Goal: Participate in discussion: Engage in conversation with other users on a specific topic

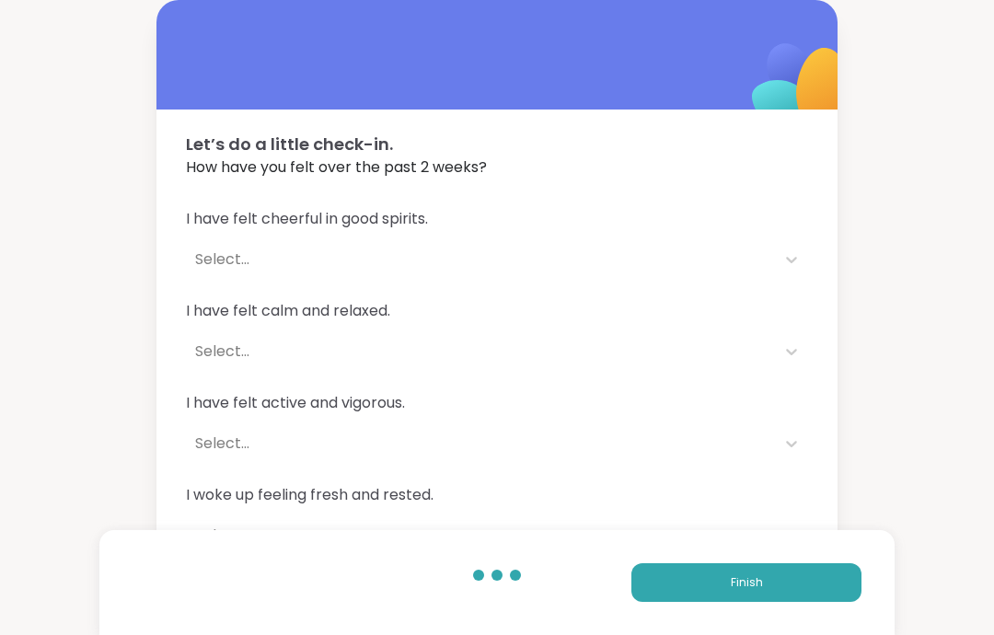
click at [791, 596] on button "Finish" at bounding box center [746, 582] width 230 height 39
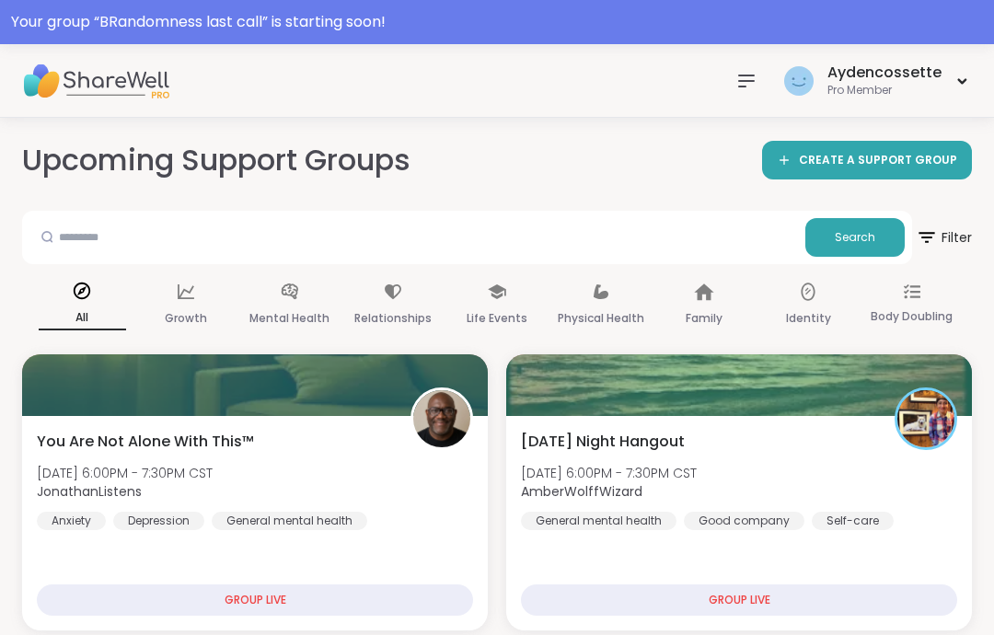
click at [742, 71] on icon at bounding box center [746, 81] width 22 height 22
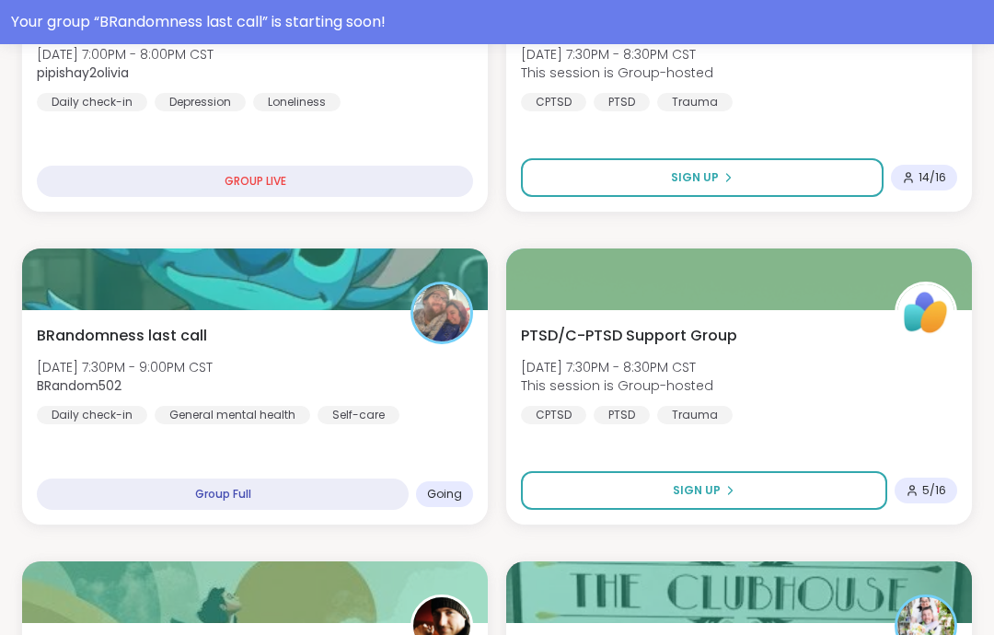
scroll to position [734, 0]
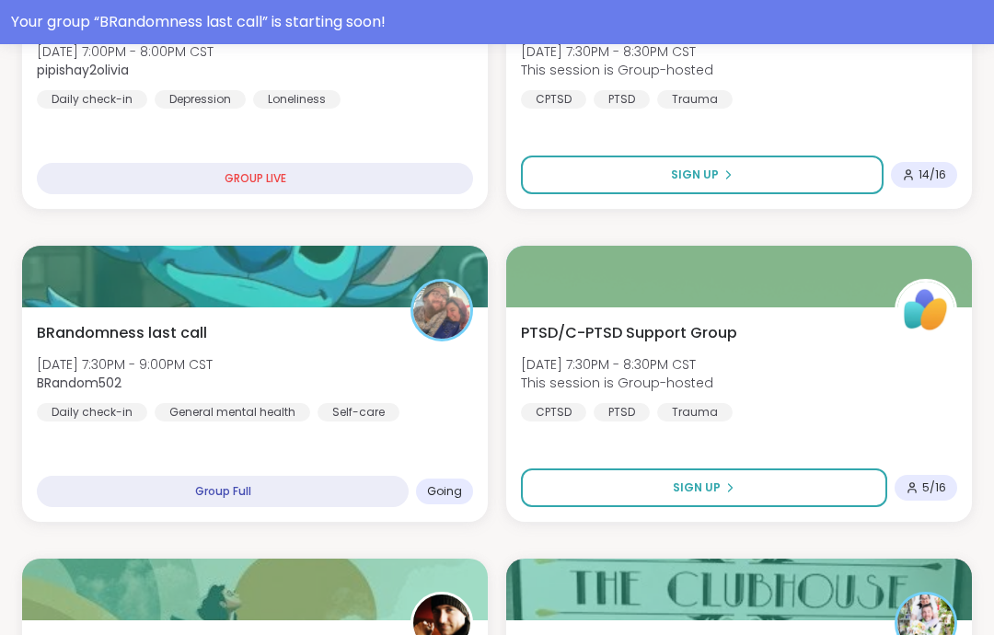
click at [381, 387] on div "BRandomness last call [DATE] 7:30PM - 9:00PM CST BRandom502 Daily check-in Gene…" at bounding box center [255, 371] width 436 height 99
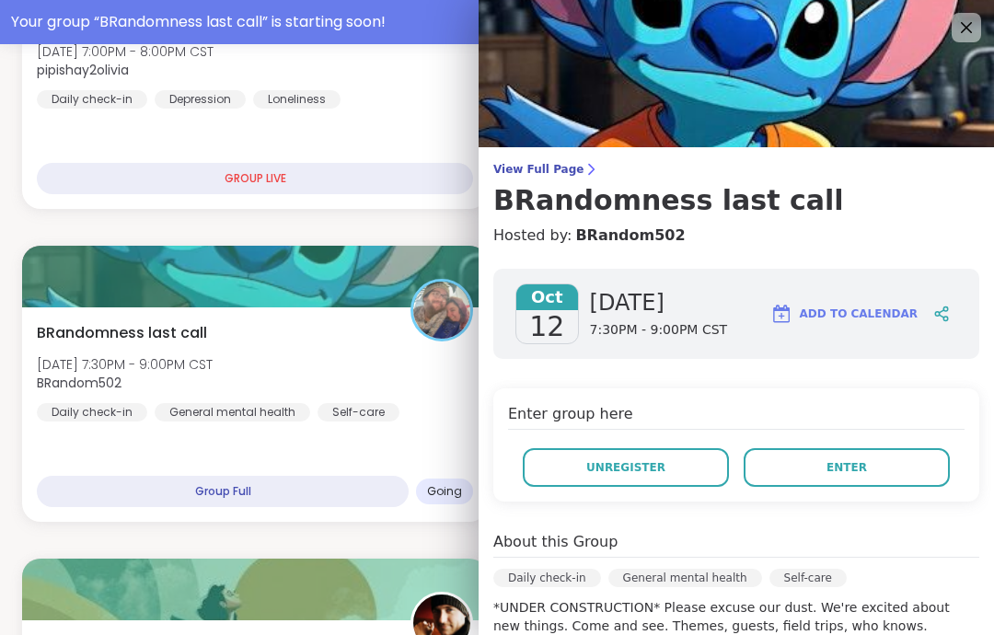
scroll to position [0, 0]
click at [549, 164] on span "View Full Page" at bounding box center [736, 169] width 486 height 15
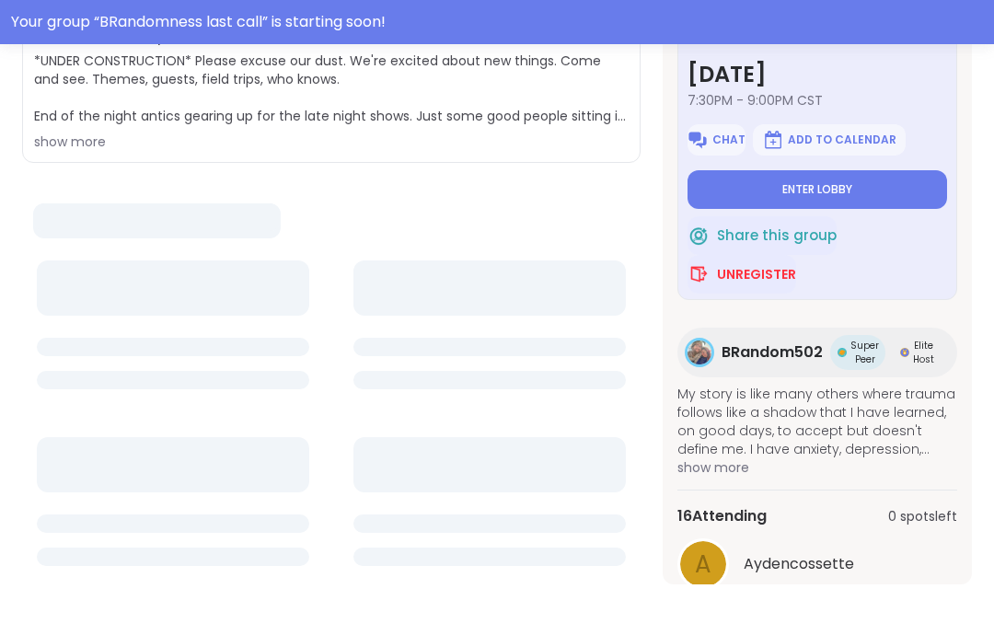
scroll to position [478, 0]
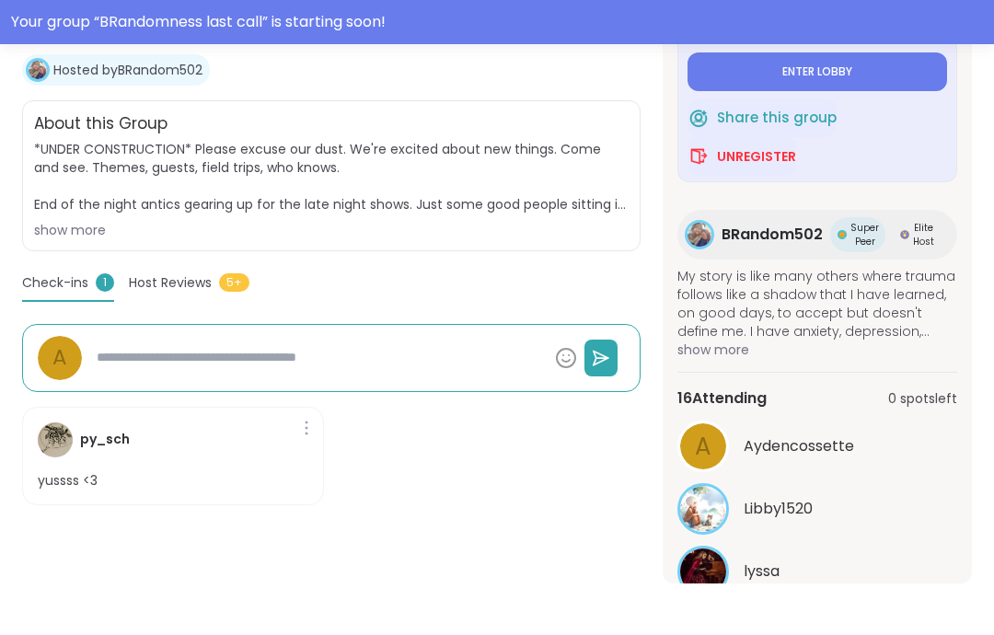
click at [836, 608] on button "See All" at bounding box center [817, 617] width 41 height 19
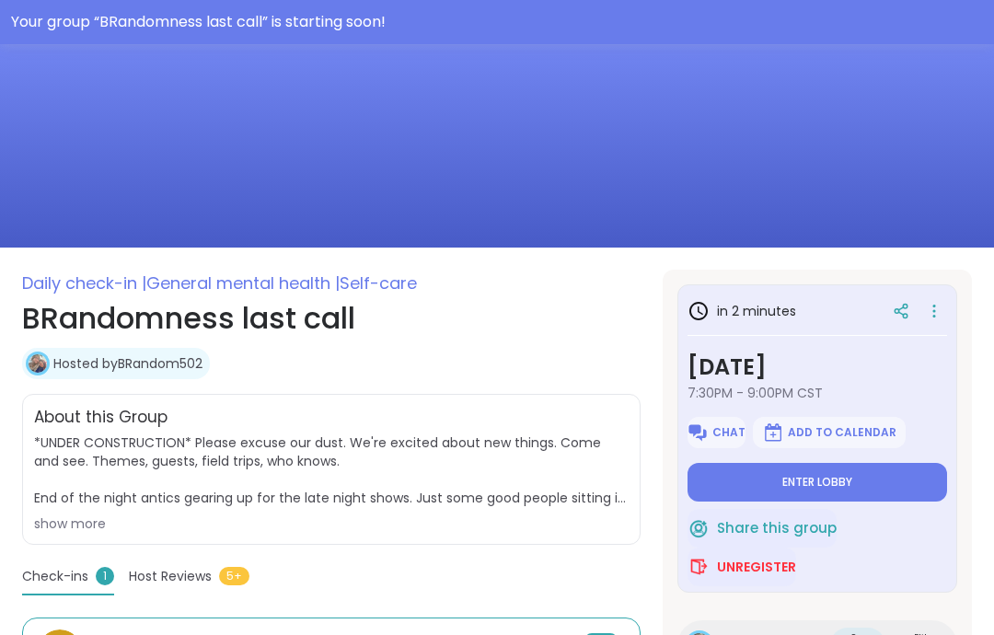
scroll to position [109, 0]
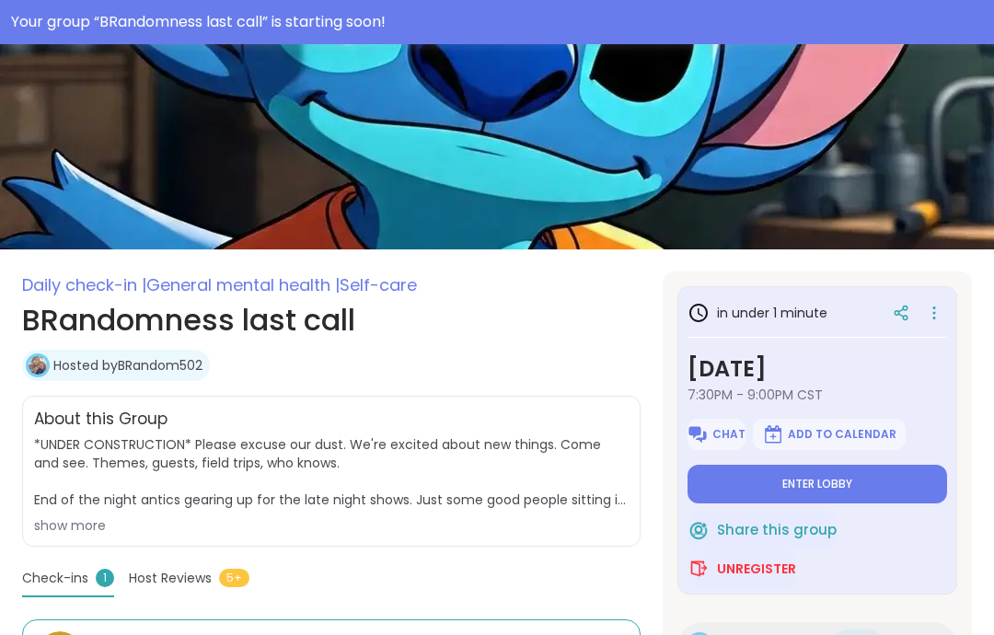
click at [896, 478] on button "Enter lobby" at bounding box center [816, 484] width 259 height 39
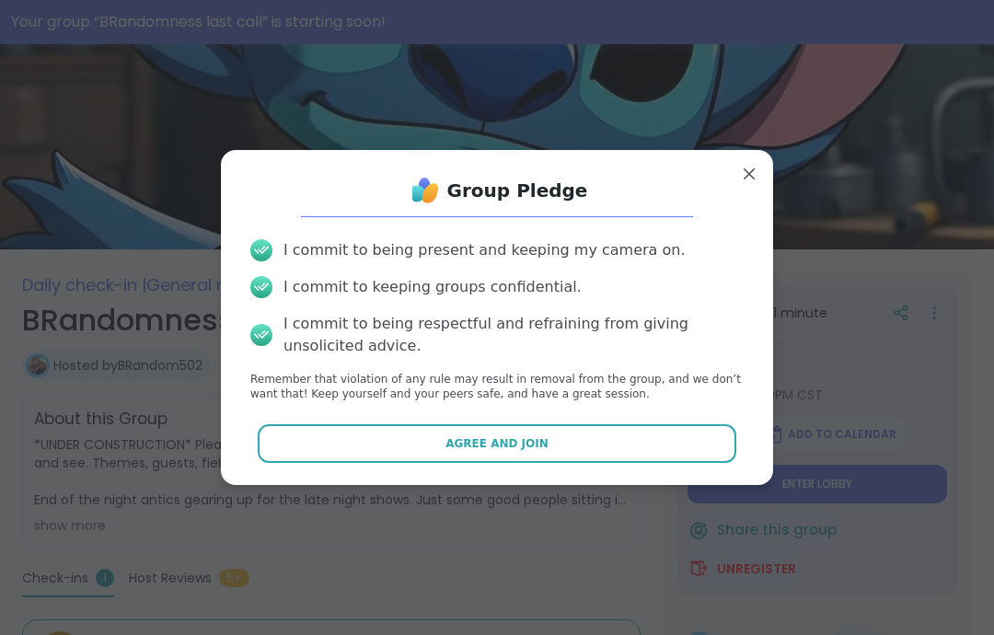
click at [675, 443] on button "Agree and Join" at bounding box center [497, 443] width 479 height 39
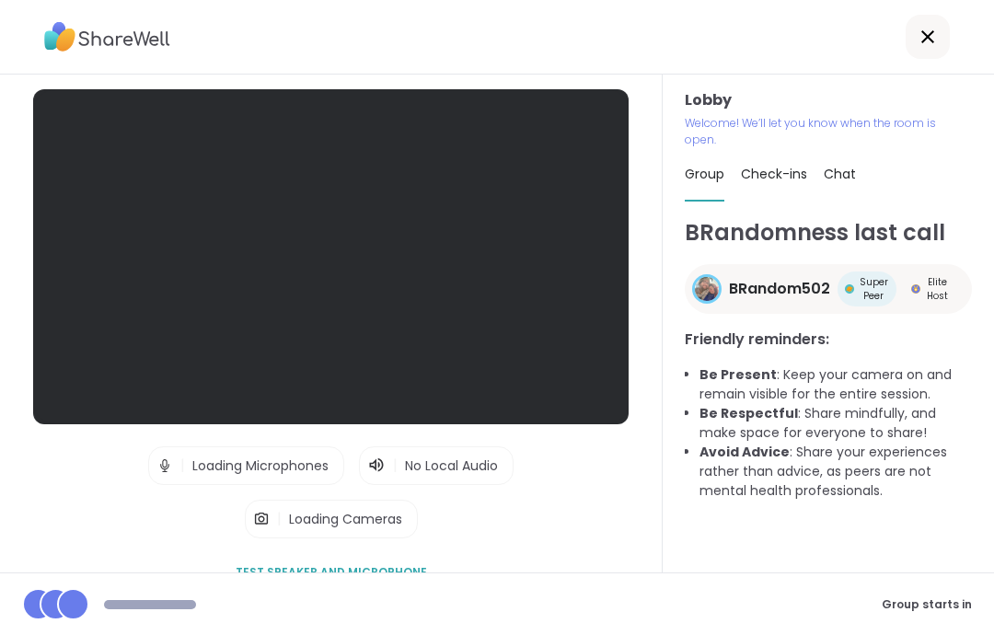
scroll to position [74, 0]
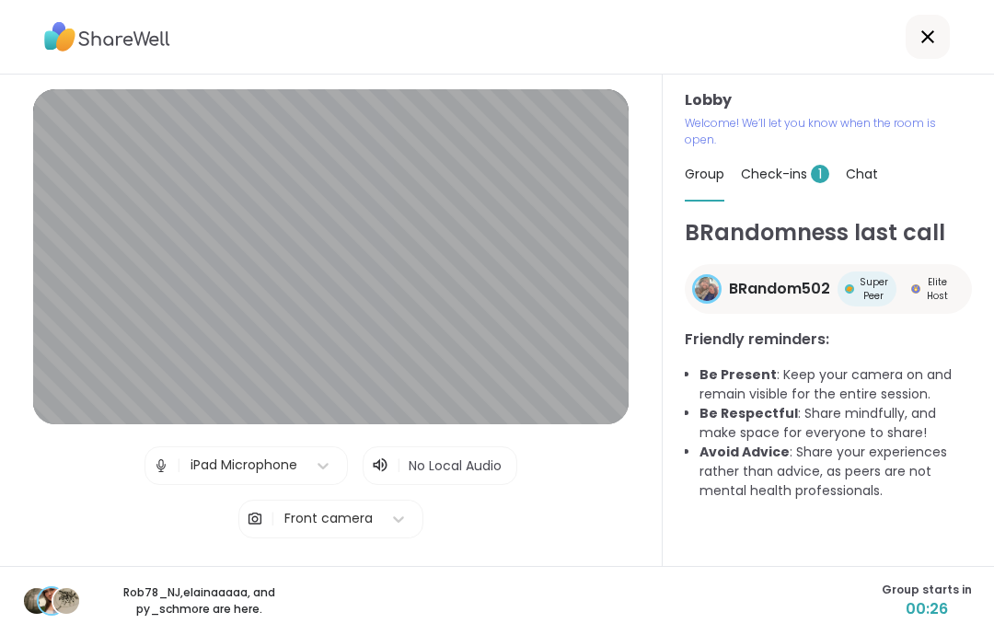
click at [794, 165] on span "Check-ins 1" at bounding box center [785, 174] width 88 height 18
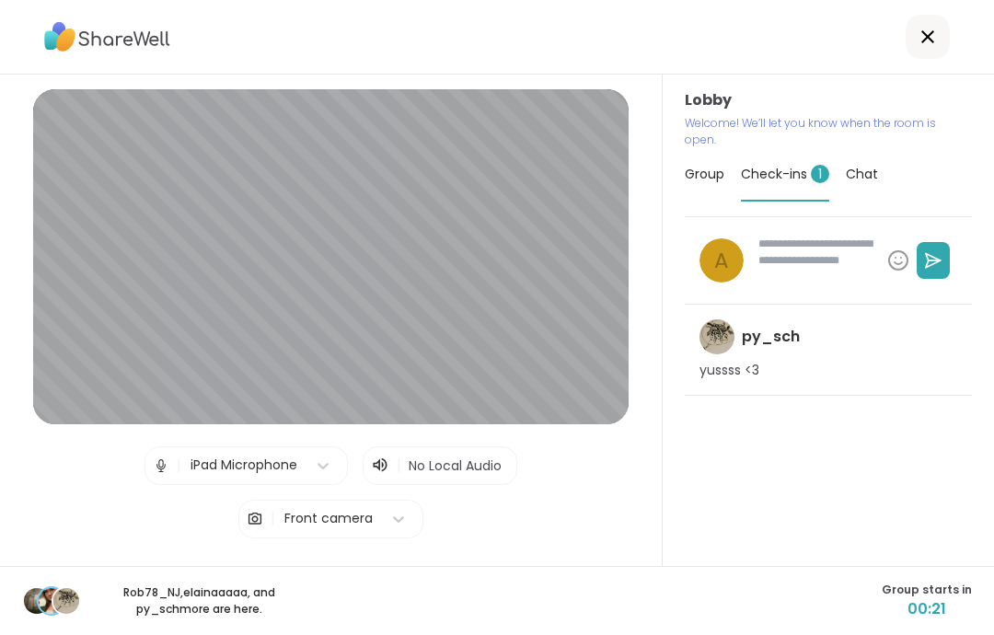
type textarea "*"
click at [699, 165] on span "Group" at bounding box center [704, 174] width 40 height 18
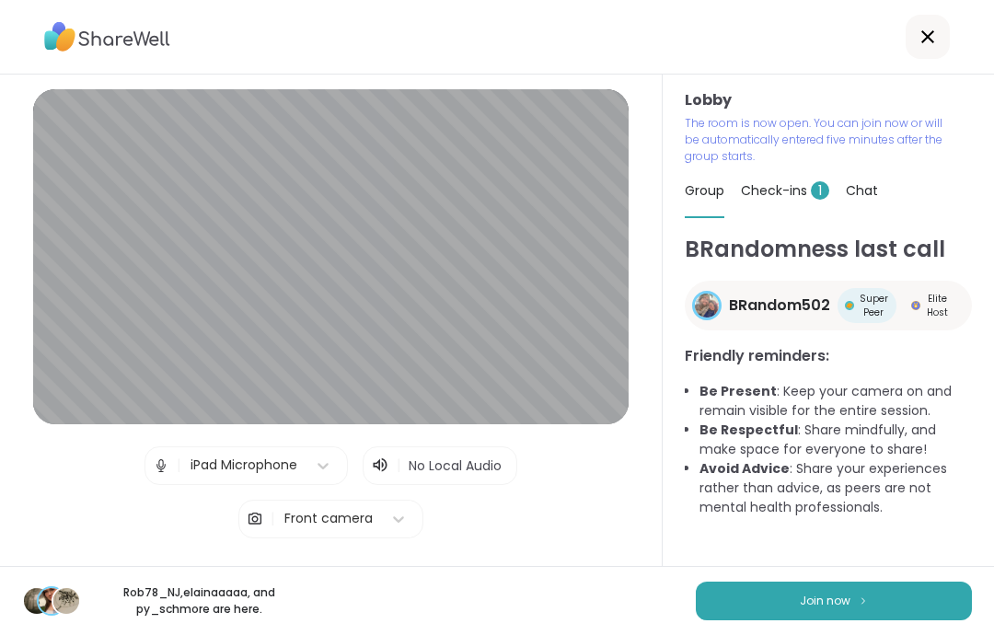
click at [937, 595] on button "Join now" at bounding box center [834, 600] width 276 height 39
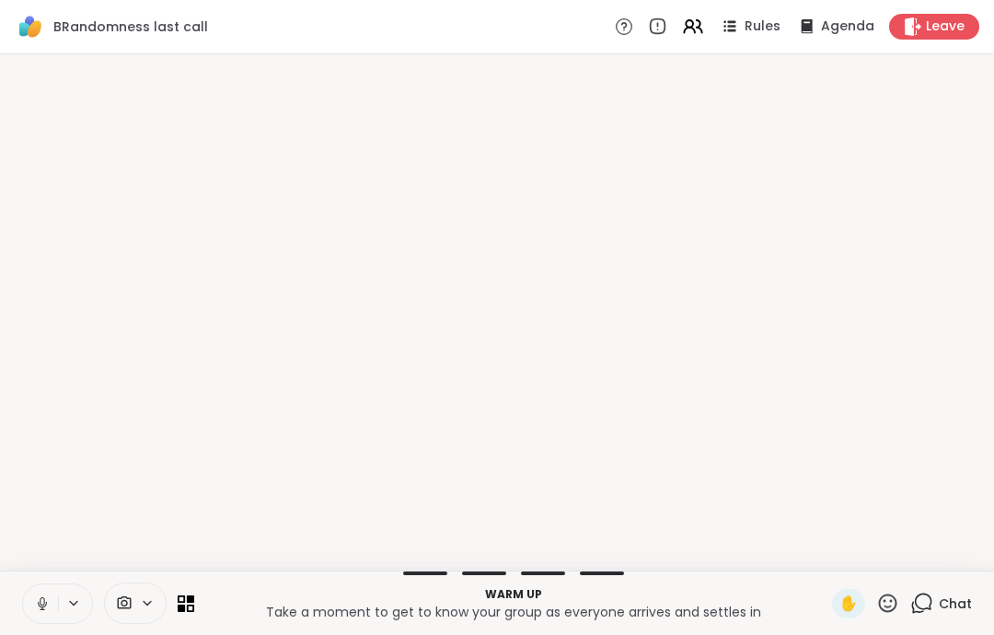
scroll to position [0, 0]
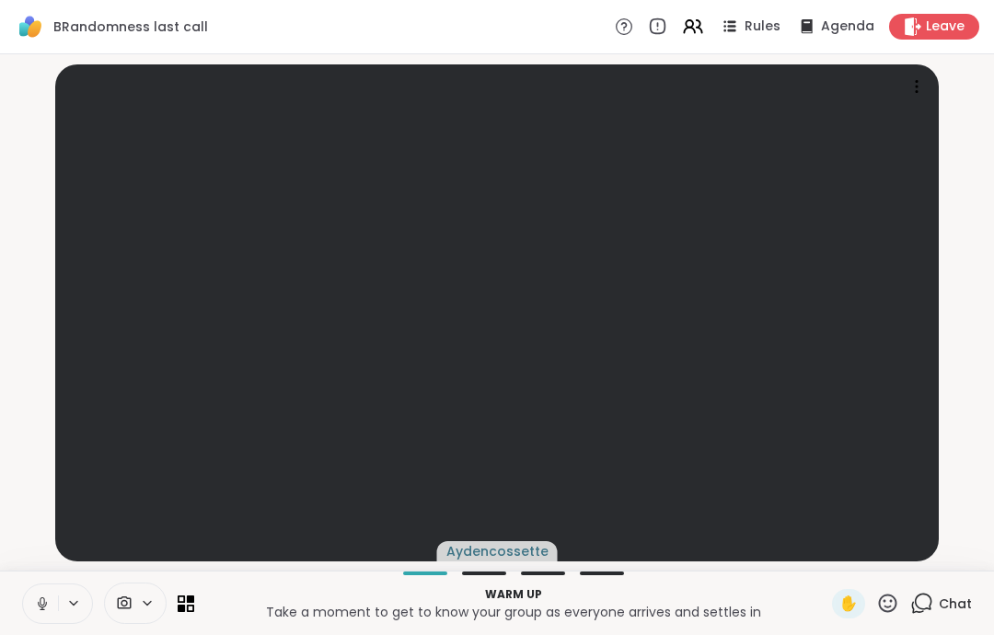
click at [12, 607] on div "Warm up Take a moment to get to know your group as everyone arrives and settles…" at bounding box center [497, 602] width 994 height 64
click at [15, 607] on div "Warm up Take a moment to get to know your group as everyone arrives and settles…" at bounding box center [497, 602] width 994 height 64
click at [35, 599] on icon at bounding box center [42, 603] width 17 height 17
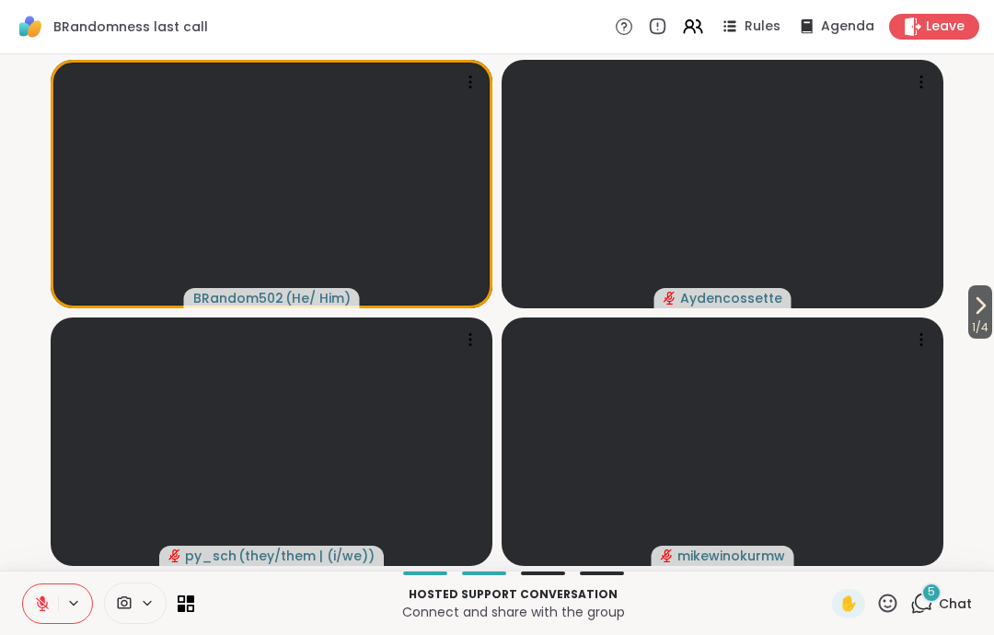
click at [30, 620] on button at bounding box center [40, 603] width 35 height 39
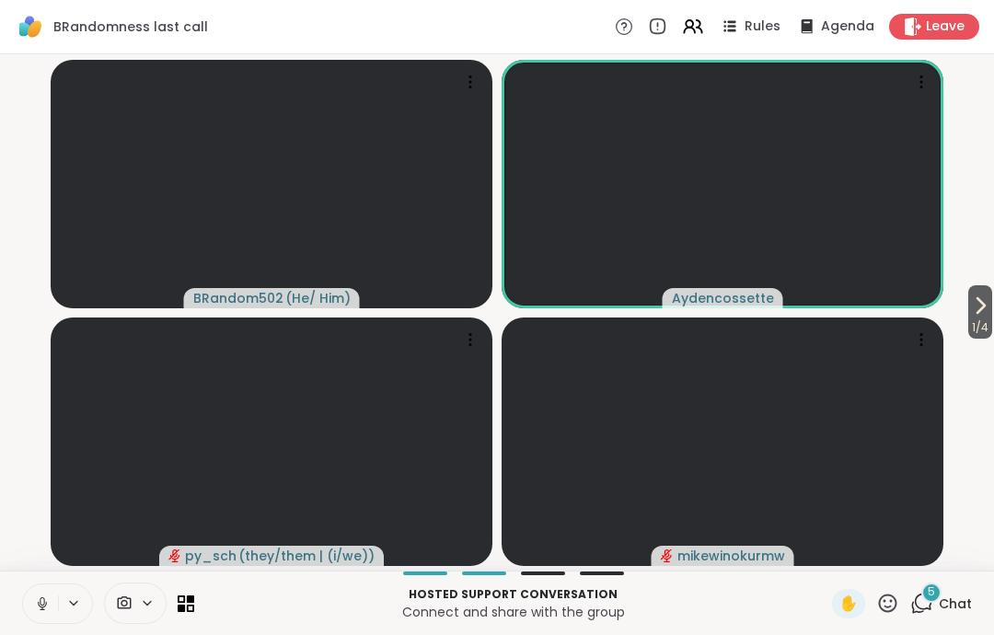
click at [40, 621] on button at bounding box center [40, 603] width 35 height 39
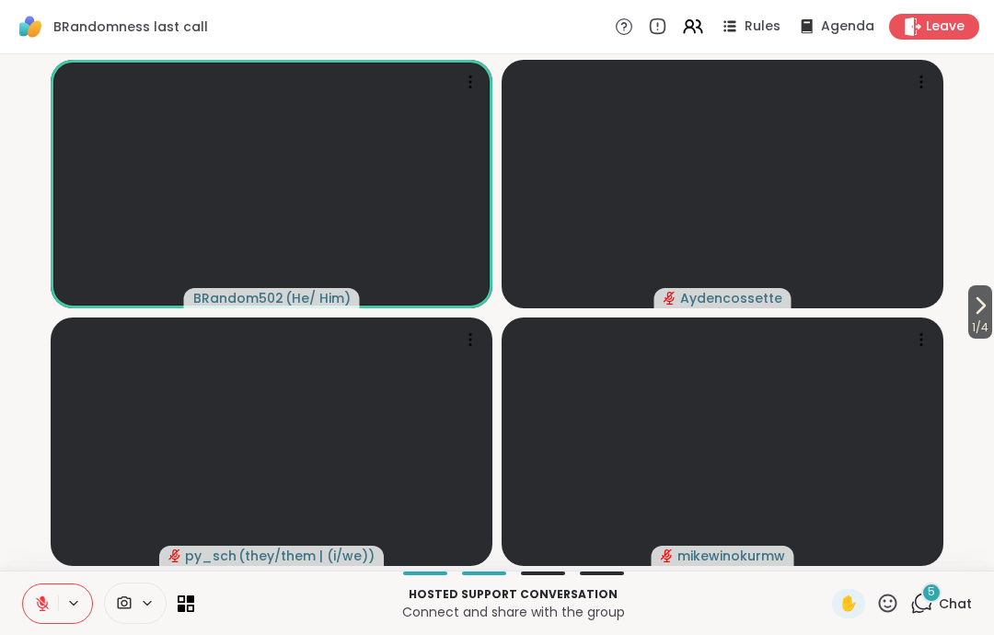
click at [898, 603] on icon at bounding box center [887, 603] width 23 height 23
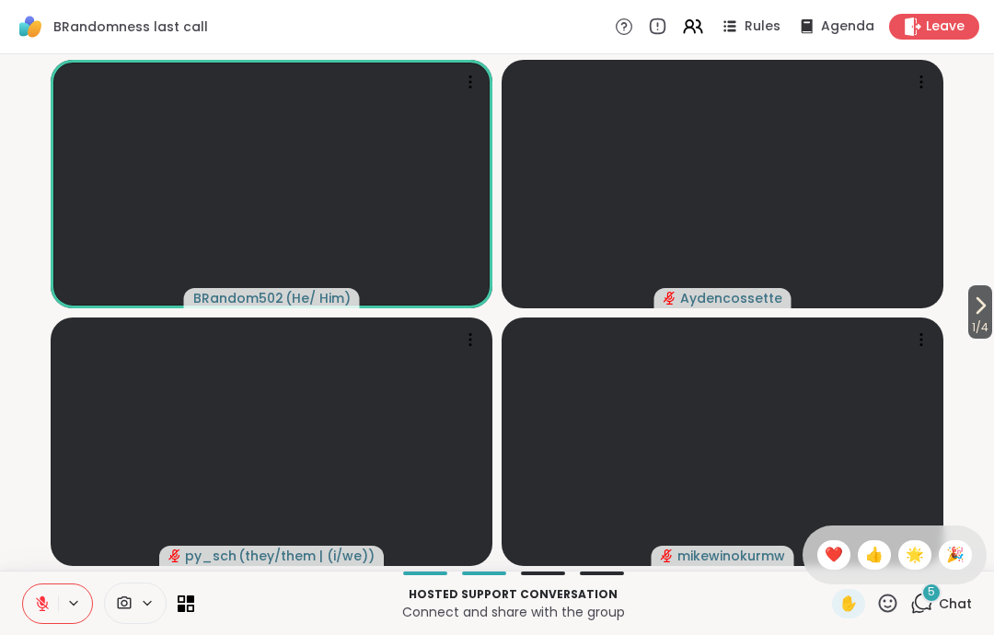
click at [829, 568] on div "❤️" at bounding box center [833, 554] width 33 height 29
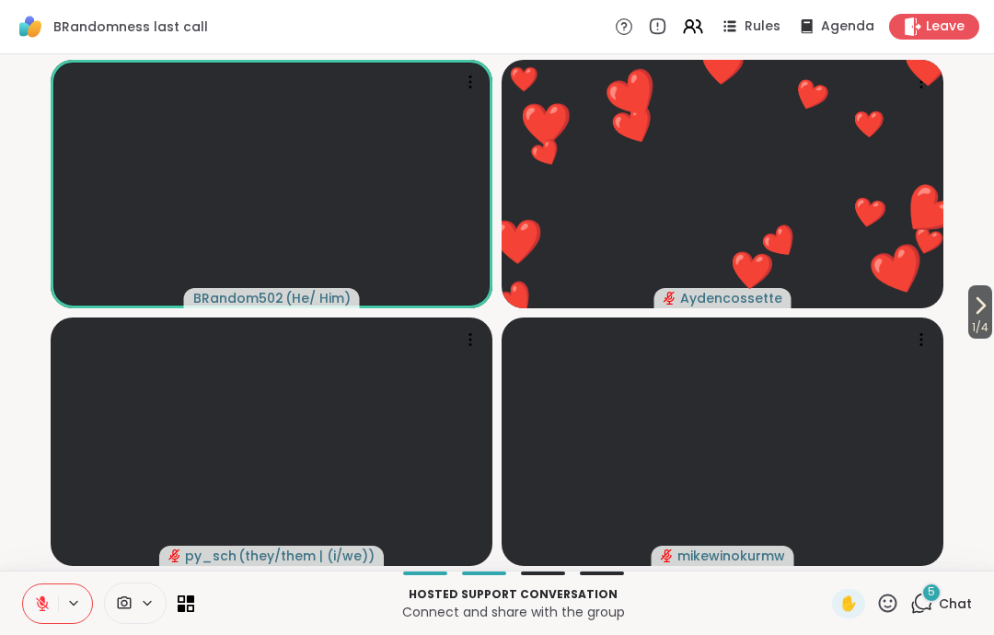
click at [57, 591] on button at bounding box center [40, 603] width 35 height 39
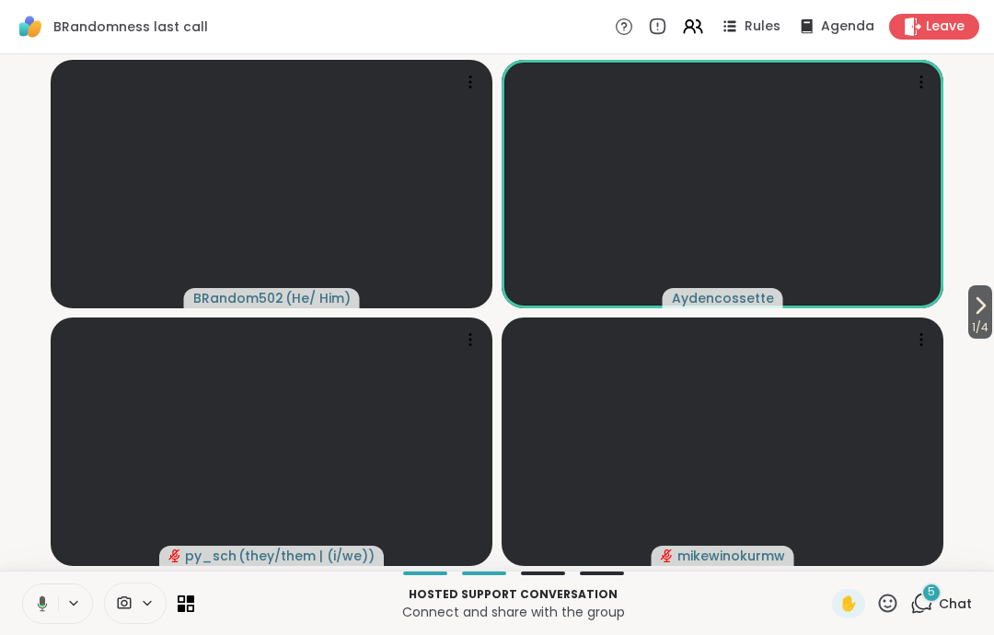
click at [48, 608] on button at bounding box center [39, 603] width 38 height 39
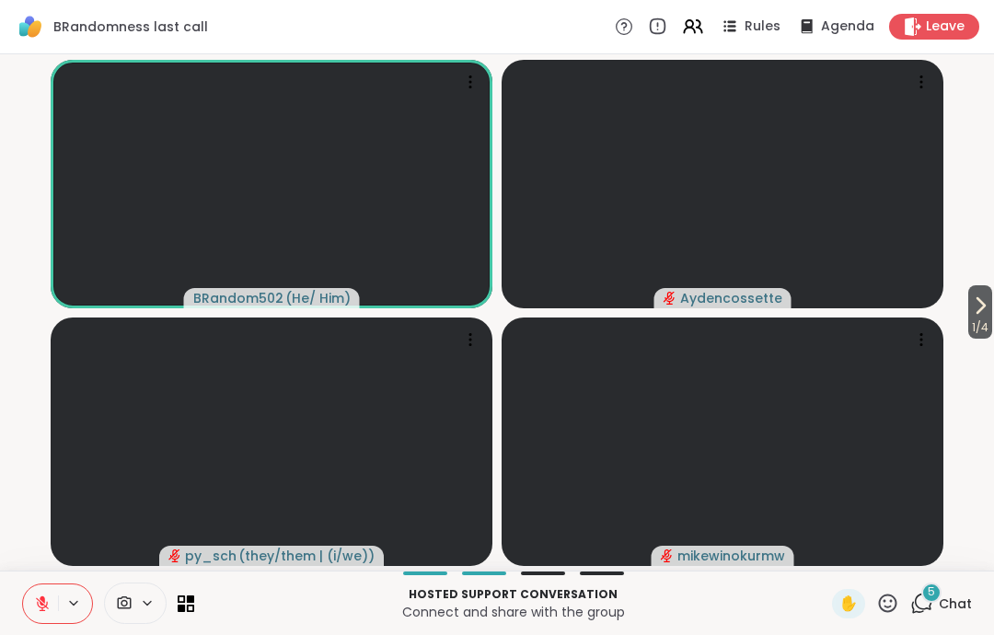
click at [27, 604] on button at bounding box center [40, 603] width 35 height 39
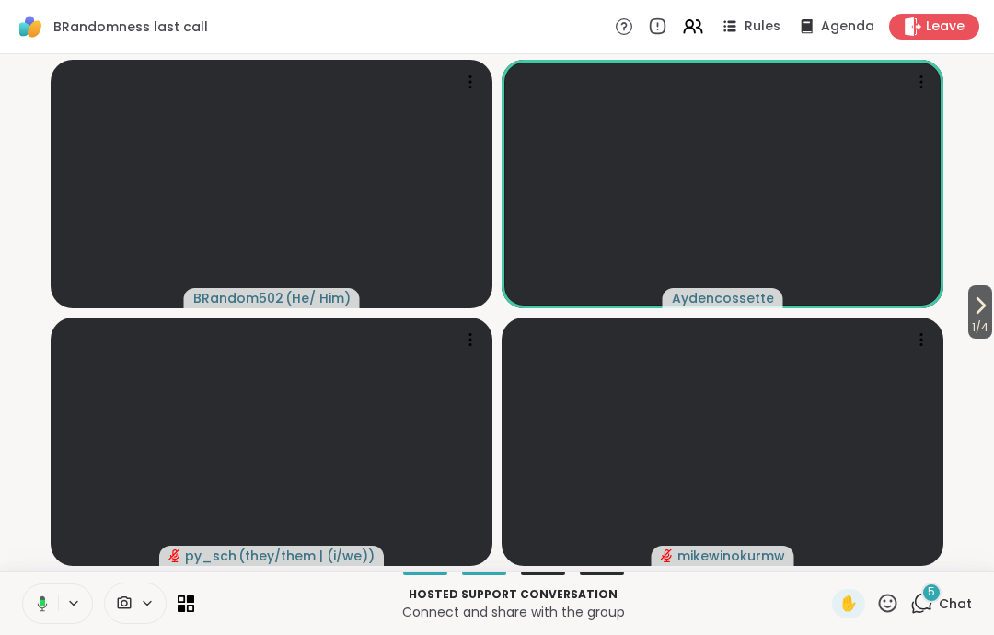
click at [39, 592] on button at bounding box center [39, 603] width 38 height 39
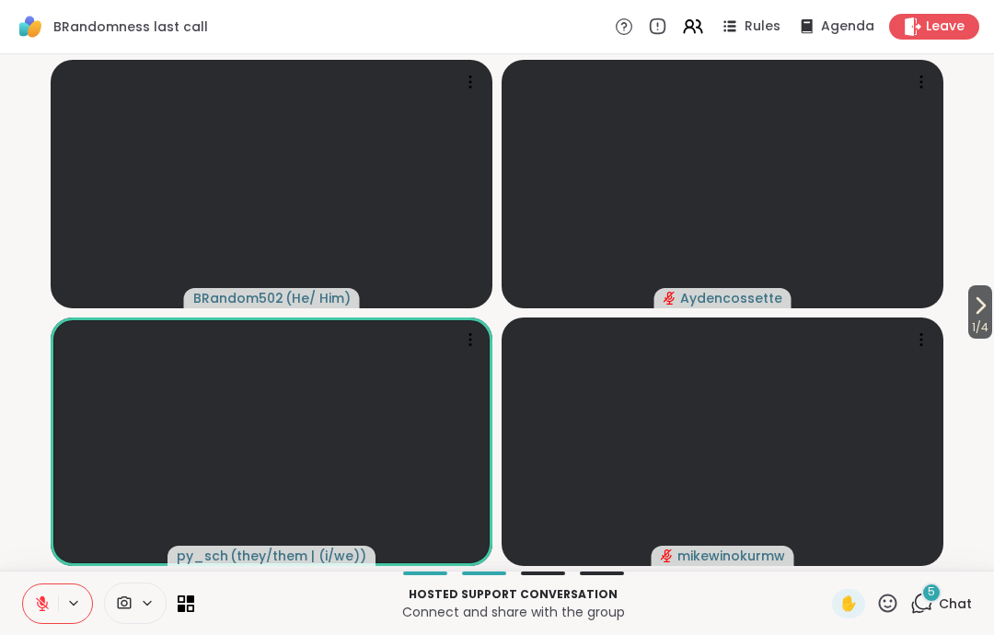
click at [982, 322] on span "1 / 4" at bounding box center [980, 327] width 24 height 22
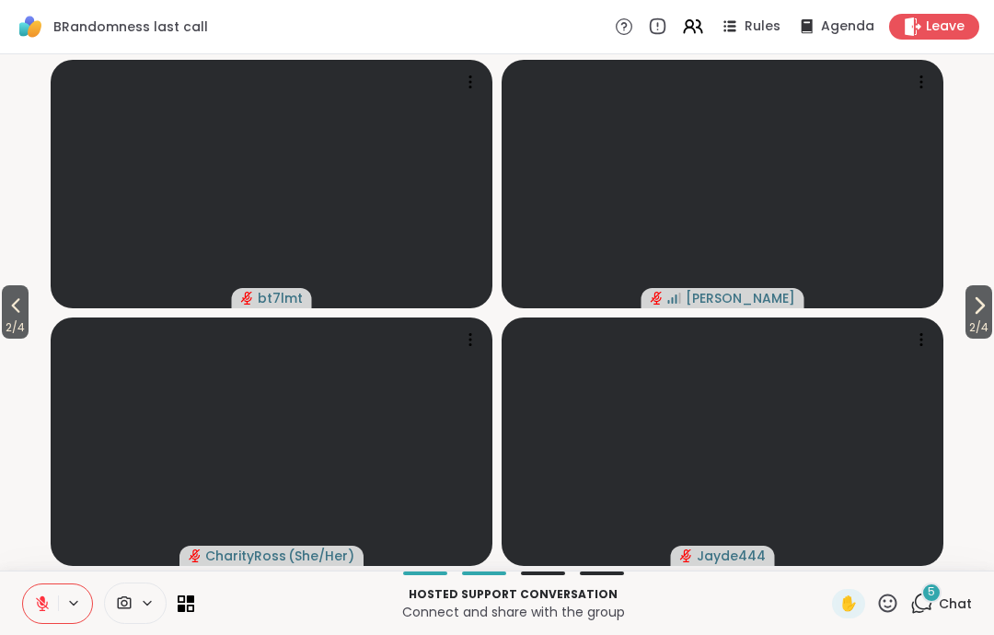
click at [980, 321] on span "2 / 4" at bounding box center [978, 327] width 27 height 22
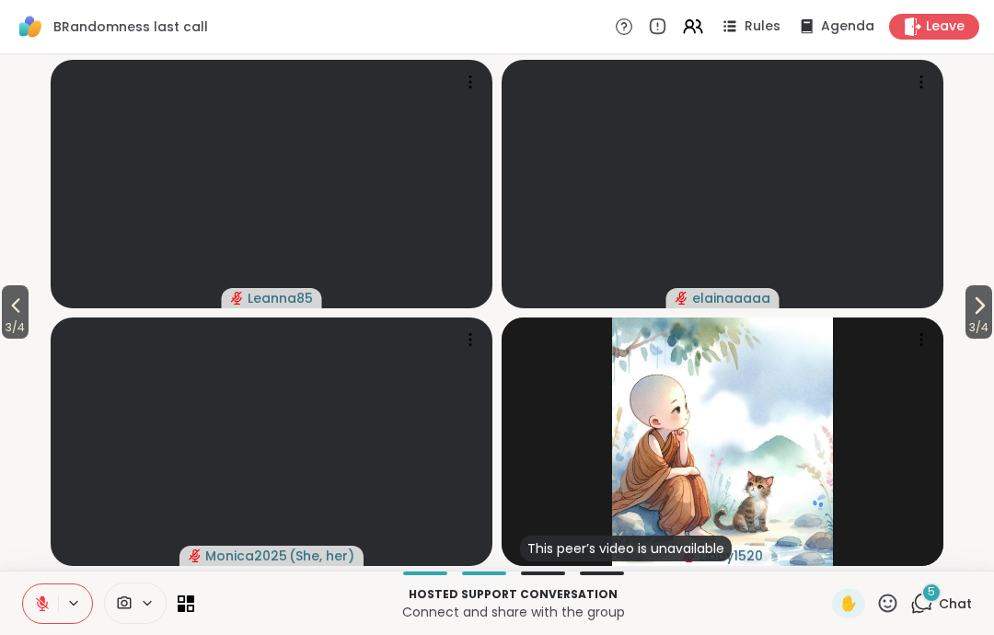
click at [980, 320] on span "3 / 4" at bounding box center [978, 327] width 27 height 22
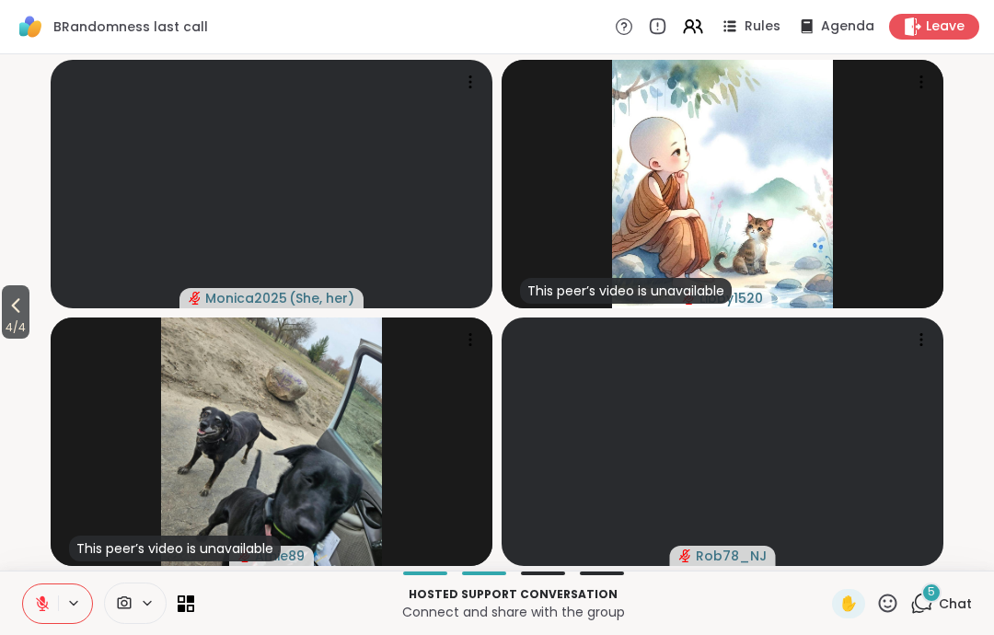
click at [29, 334] on span "4 / 4" at bounding box center [16, 327] width 28 height 22
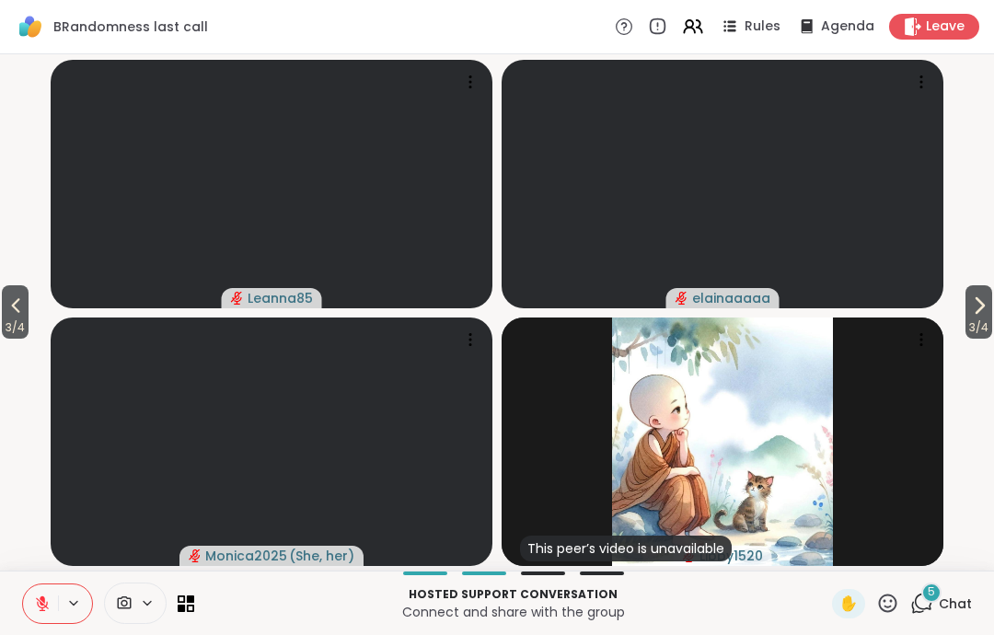
click at [34, 337] on video-player-container "3 / 4 3 / 4 Leanna85 elainaaaaa Monica2025 ( She, her ) This peer’s video is un…" at bounding box center [496, 312] width 971 height 501
click at [9, 312] on icon at bounding box center [16, 305] width 22 height 22
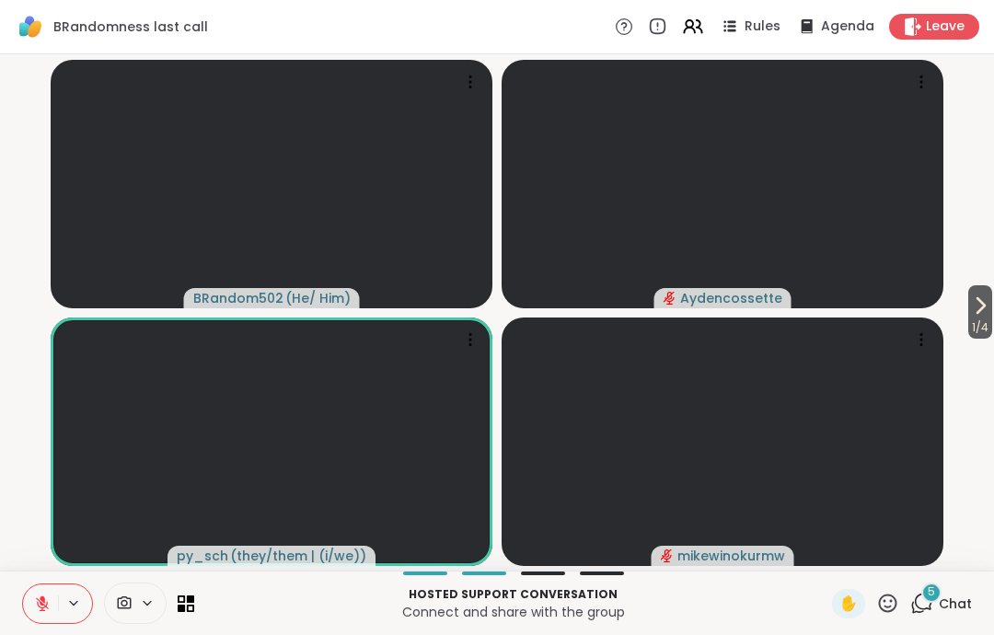
click at [11, 320] on video-player-container "1 / 4 BRandom502 ( He/ Him ) Aydencossette py_sch ( they/them | (i/we) ) mikewi…" at bounding box center [496, 312] width 971 height 501
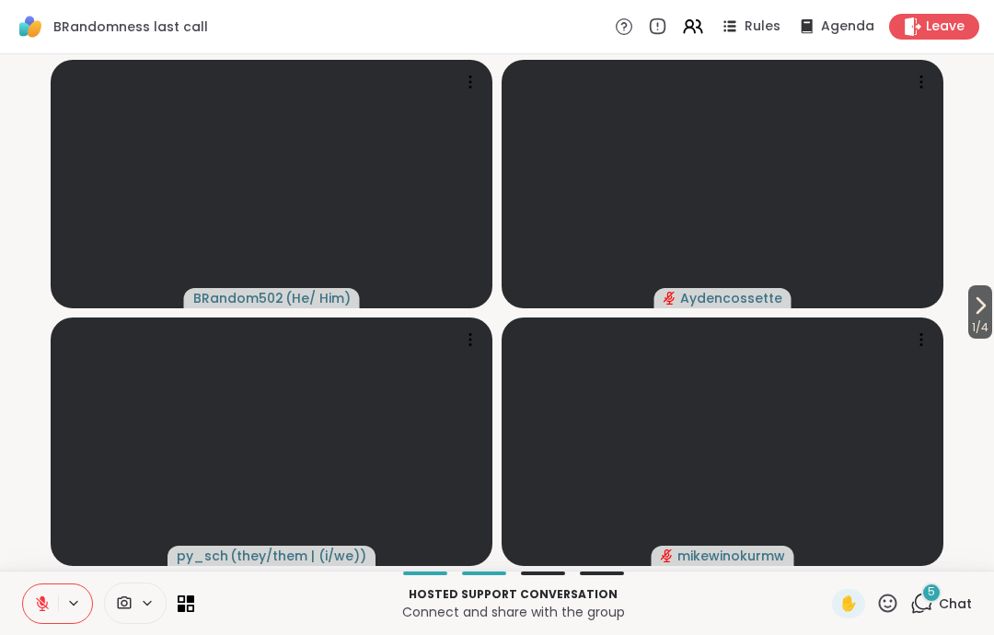
click at [46, 592] on button at bounding box center [40, 603] width 35 height 39
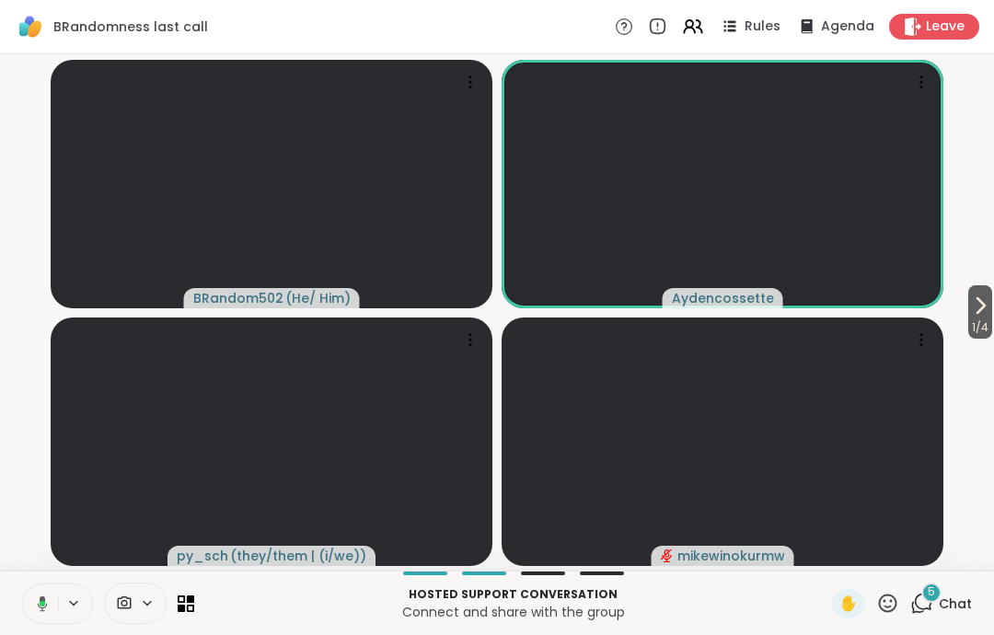
click at [38, 604] on icon at bounding box center [43, 603] width 10 height 16
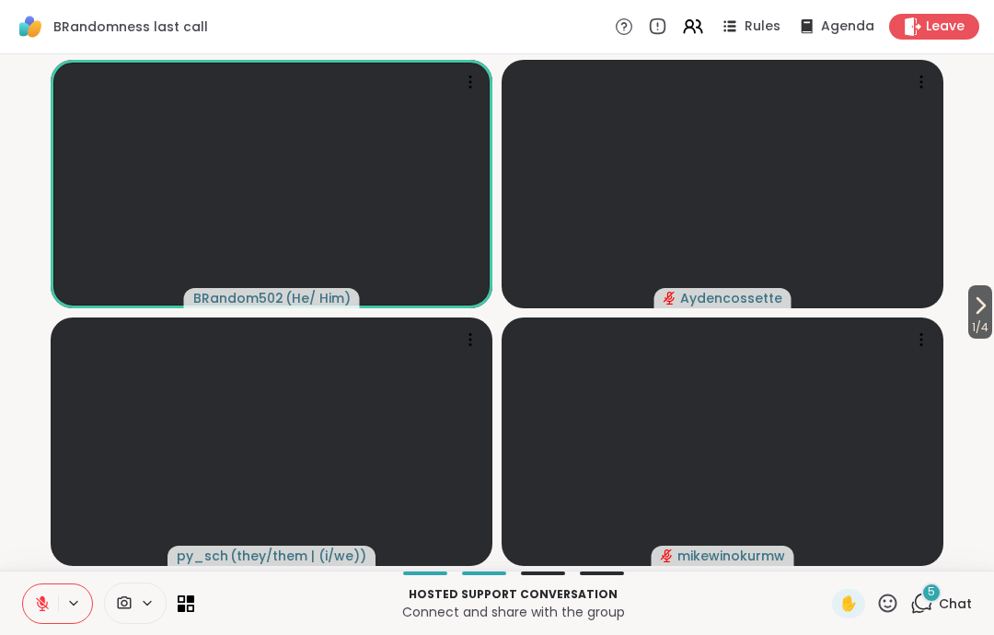
click at [68, 597] on icon at bounding box center [73, 603] width 15 height 16
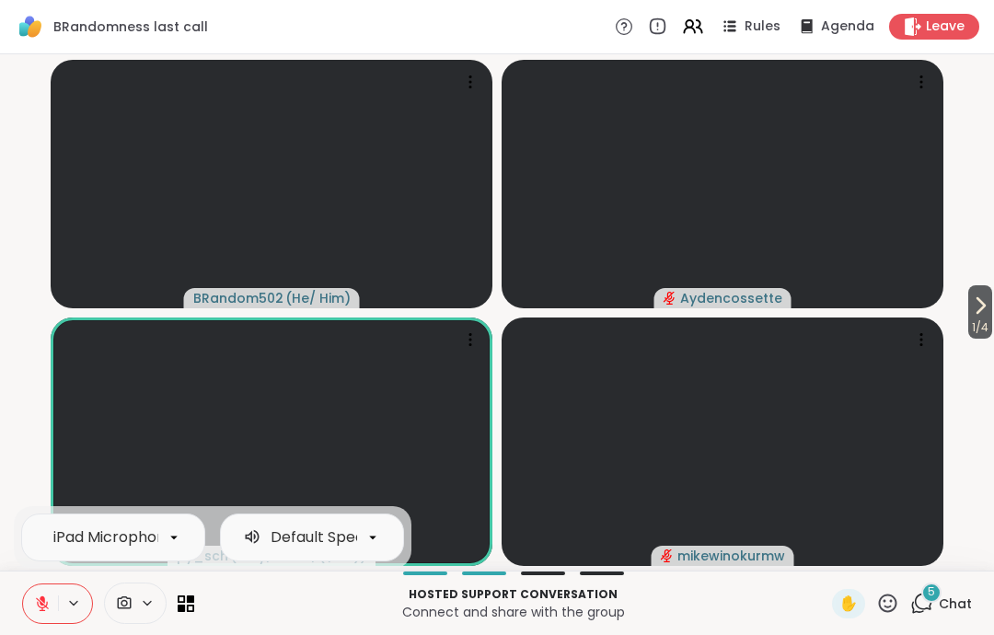
click at [40, 597] on icon at bounding box center [42, 603] width 17 height 17
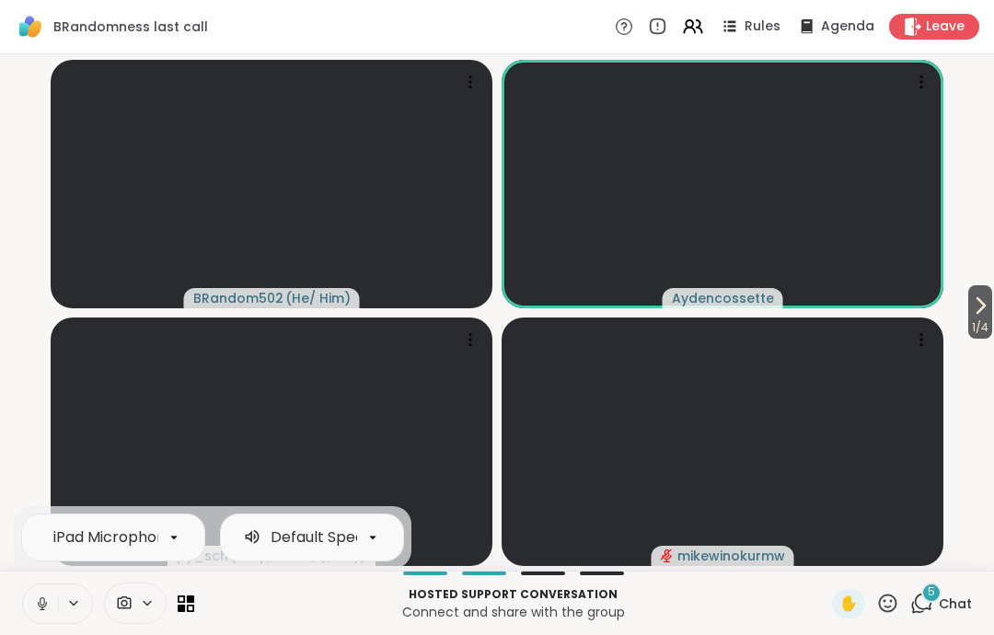
click at [31, 592] on button at bounding box center [40, 603] width 35 height 39
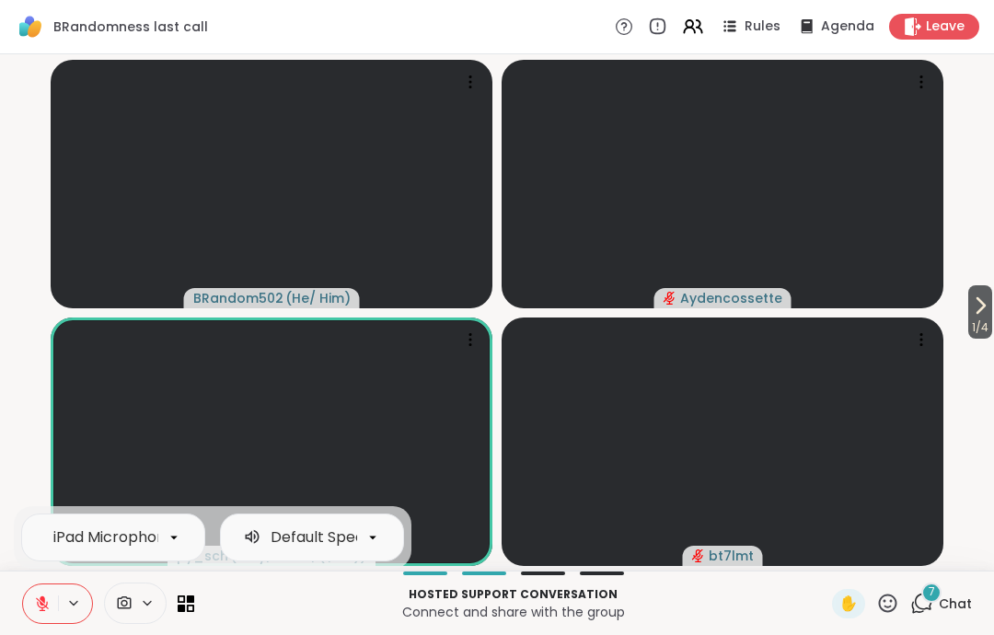
click at [44, 438] on video-player-container "1 / 4 BRandom502 ( He/ Him ) Aydencossette py_sch ( they/them | (i/we) ) bt7lmt" at bounding box center [496, 312] width 971 height 501
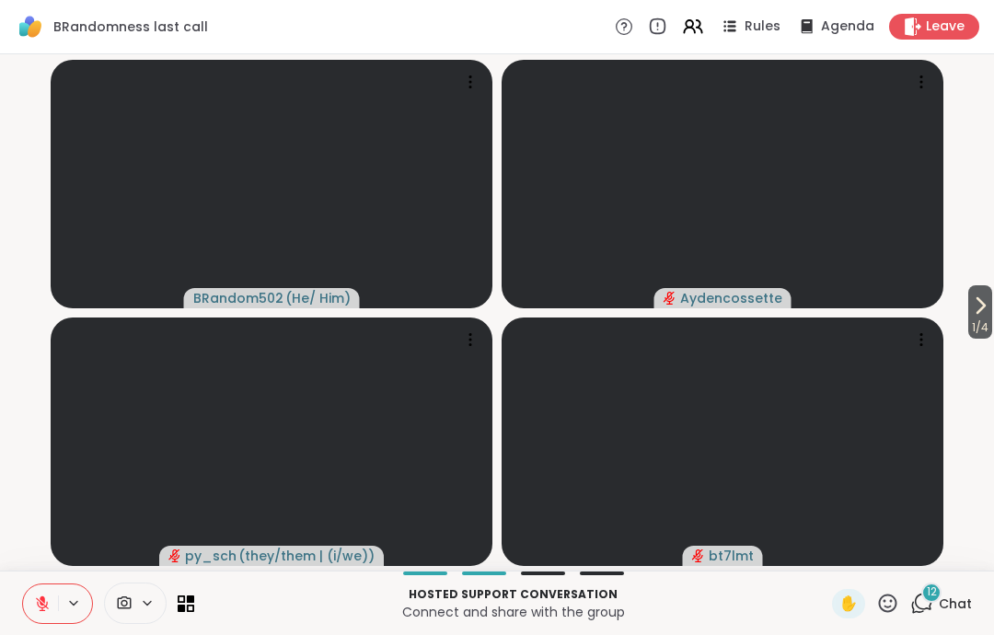
click at [48, 596] on icon at bounding box center [42, 603] width 17 height 17
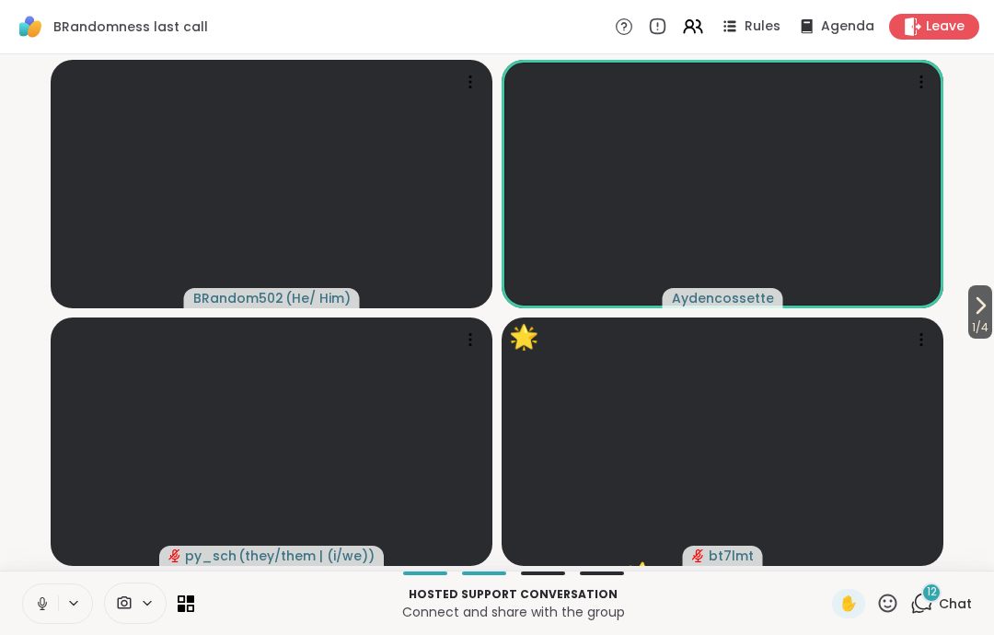
click at [39, 603] on icon at bounding box center [42, 604] width 9 height 6
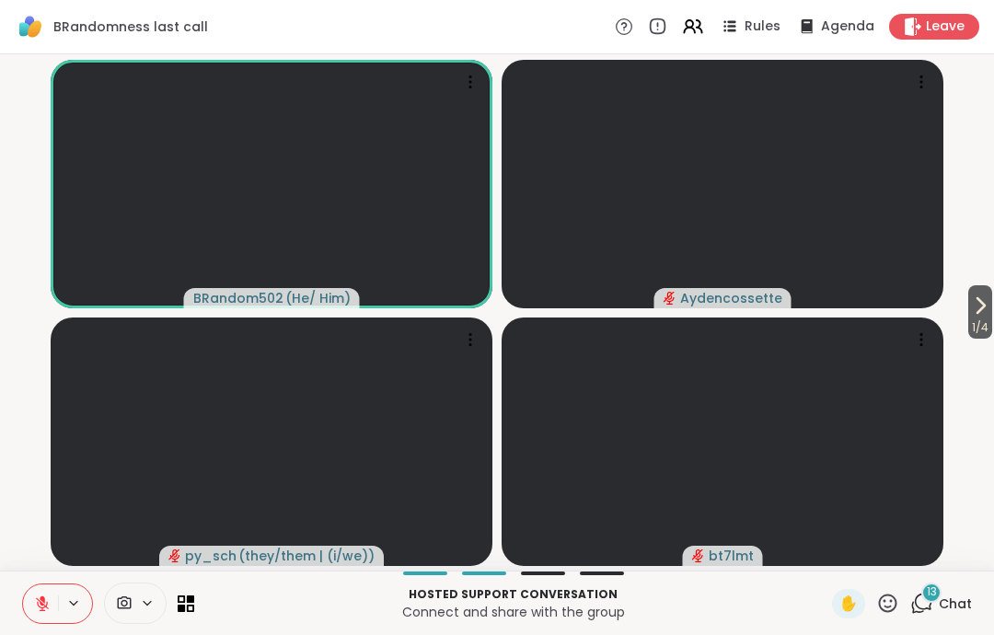
click at [38, 617] on button at bounding box center [40, 603] width 35 height 39
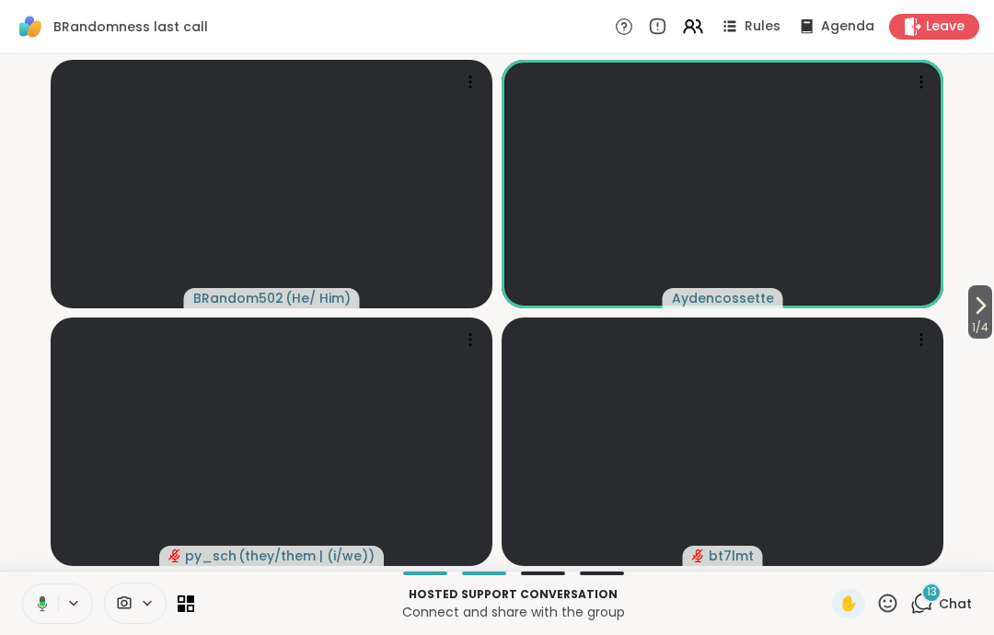
click at [37, 602] on icon at bounding box center [39, 603] width 17 height 17
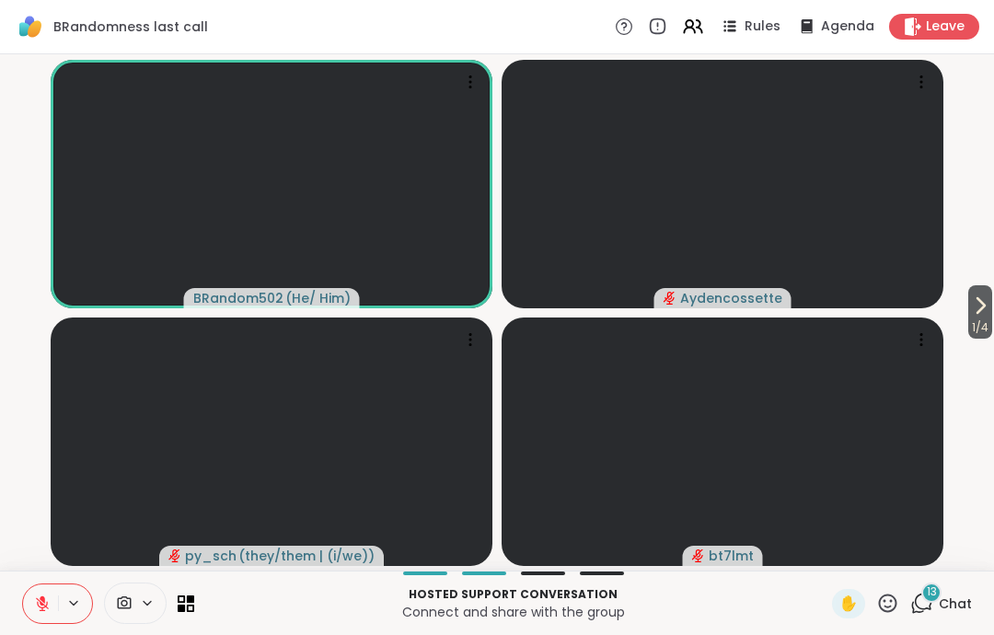
click at [40, 615] on button at bounding box center [40, 603] width 35 height 39
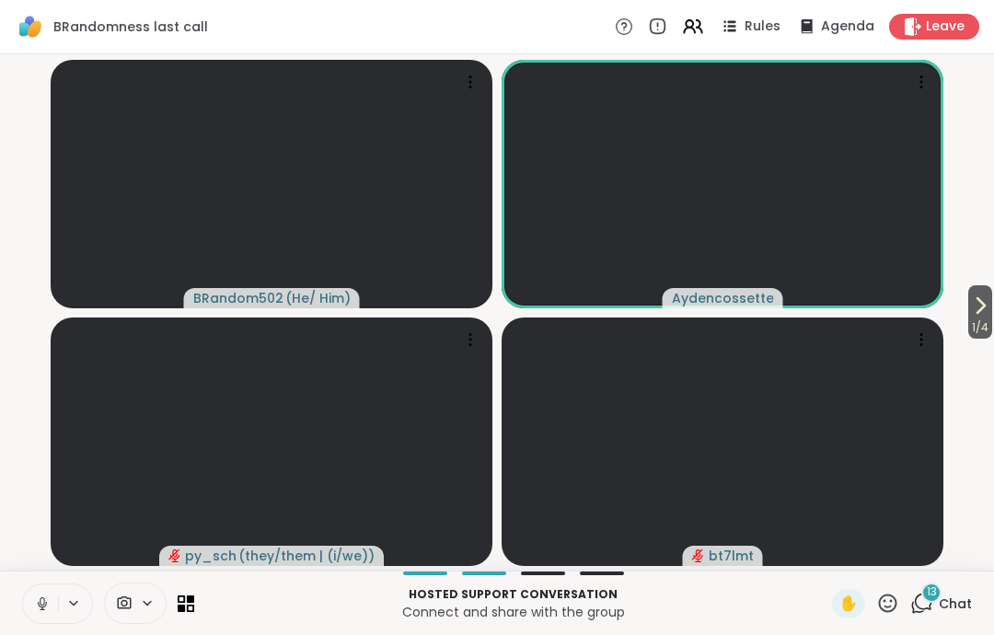
click at [40, 599] on icon at bounding box center [42, 601] width 5 height 8
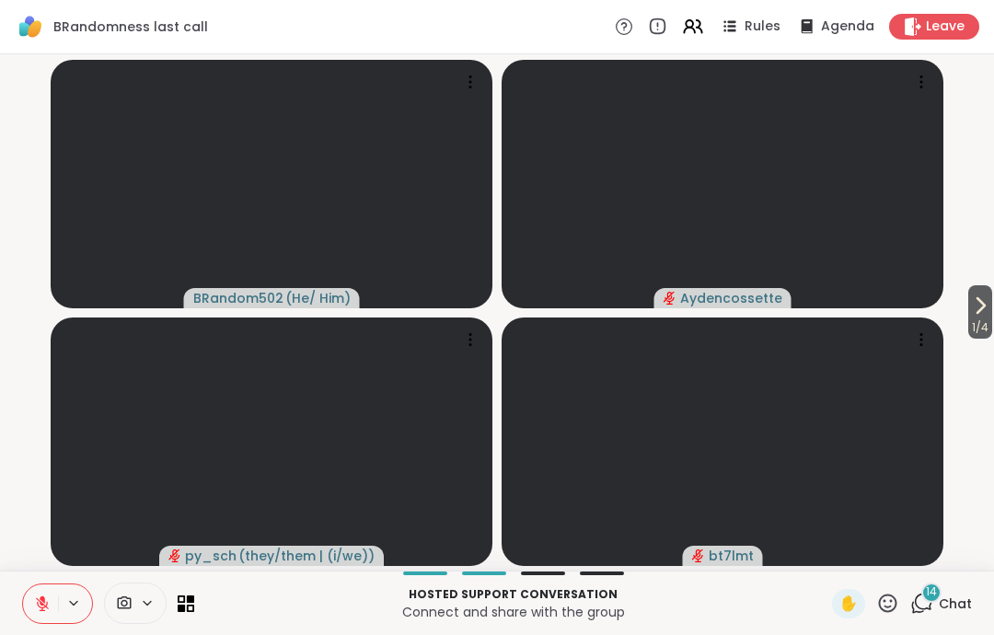
click at [47, 599] on icon at bounding box center [42, 603] width 17 height 17
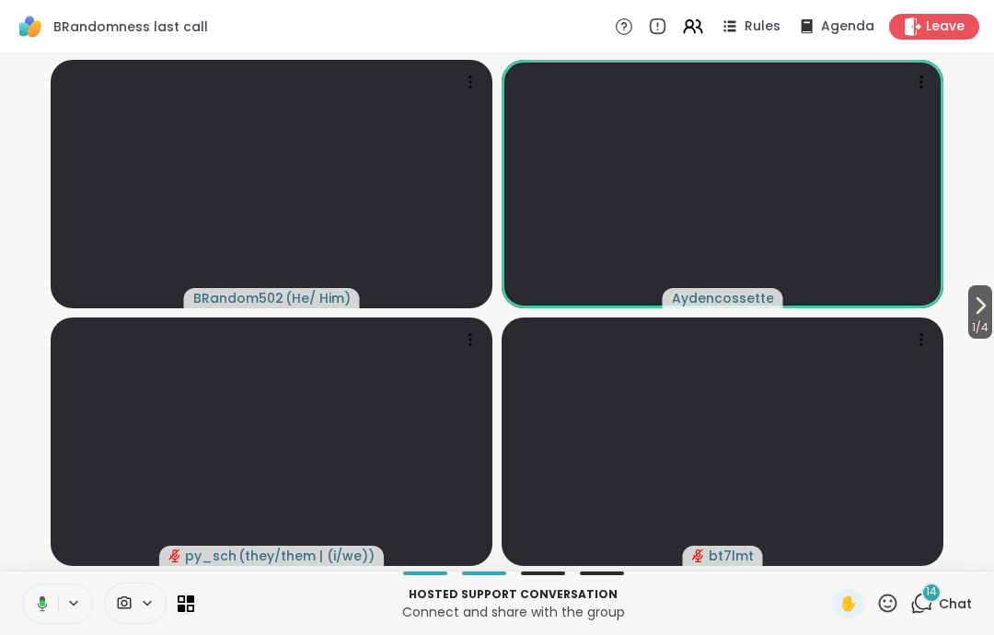
click at [33, 599] on icon at bounding box center [39, 603] width 17 height 17
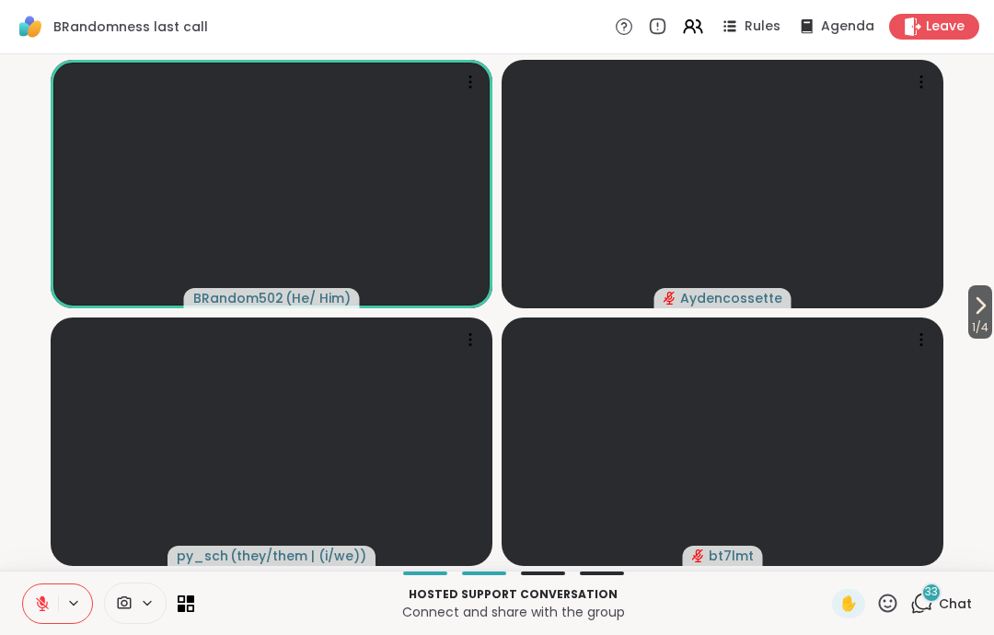
click at [960, 17] on span "Leave" at bounding box center [944, 26] width 39 height 18
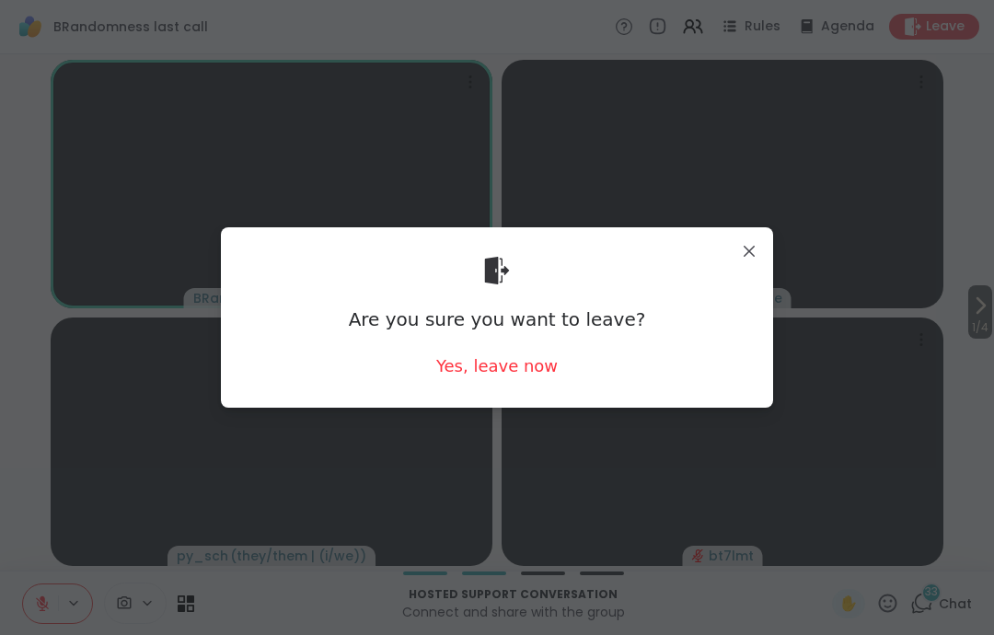
click at [507, 377] on div "Yes, leave now" at bounding box center [496, 365] width 121 height 23
